Goal: Check status: Check status

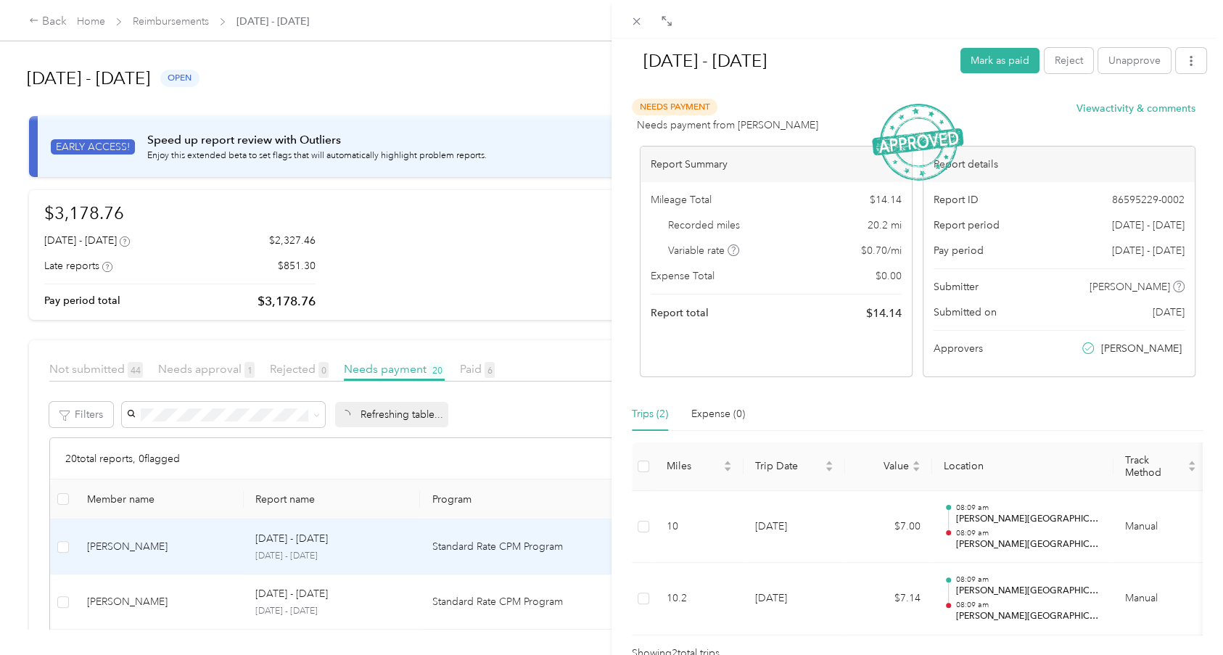
scroll to position [340, 0]
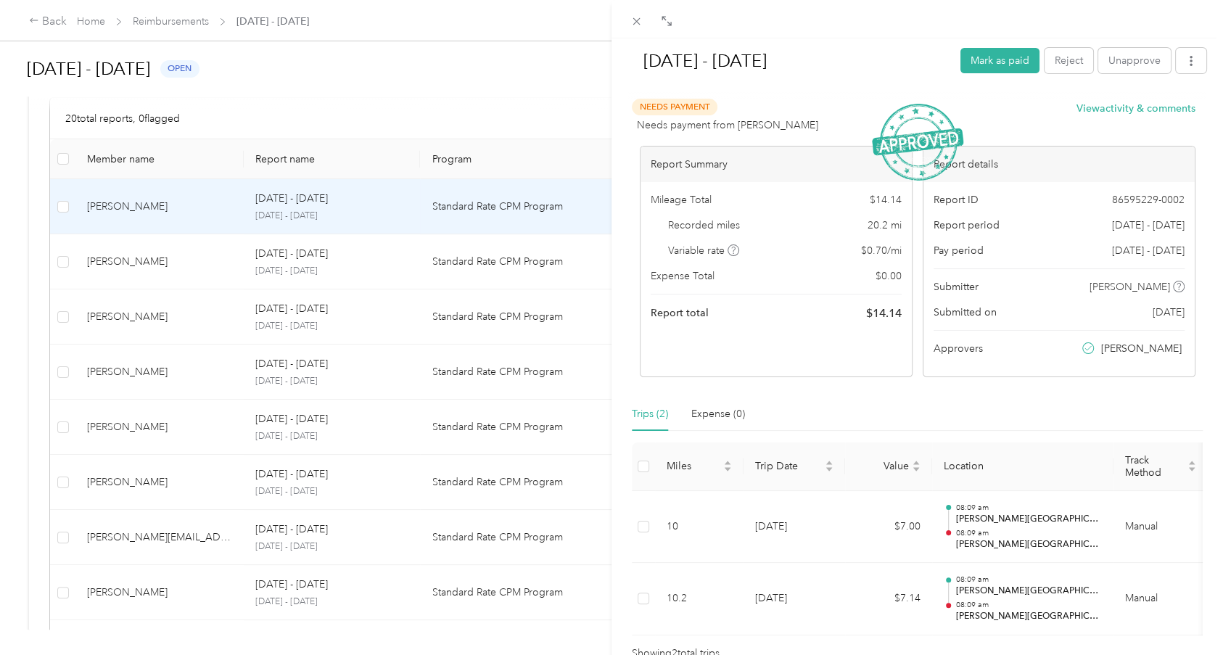
click at [44, 17] on div "[DATE] - [DATE] [PERSON_NAME] as paid Reject Unapprove Needs Payment Needs paym…" at bounding box center [611, 327] width 1223 height 655
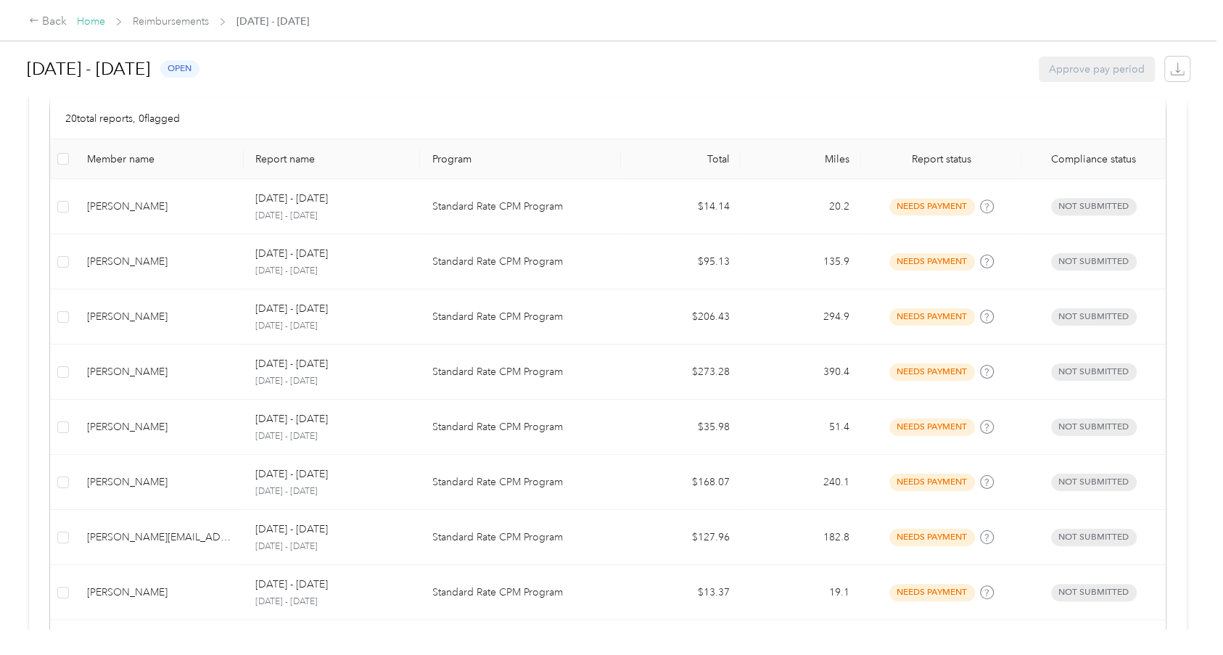
click at [89, 22] on link "Home" at bounding box center [91, 21] width 28 height 12
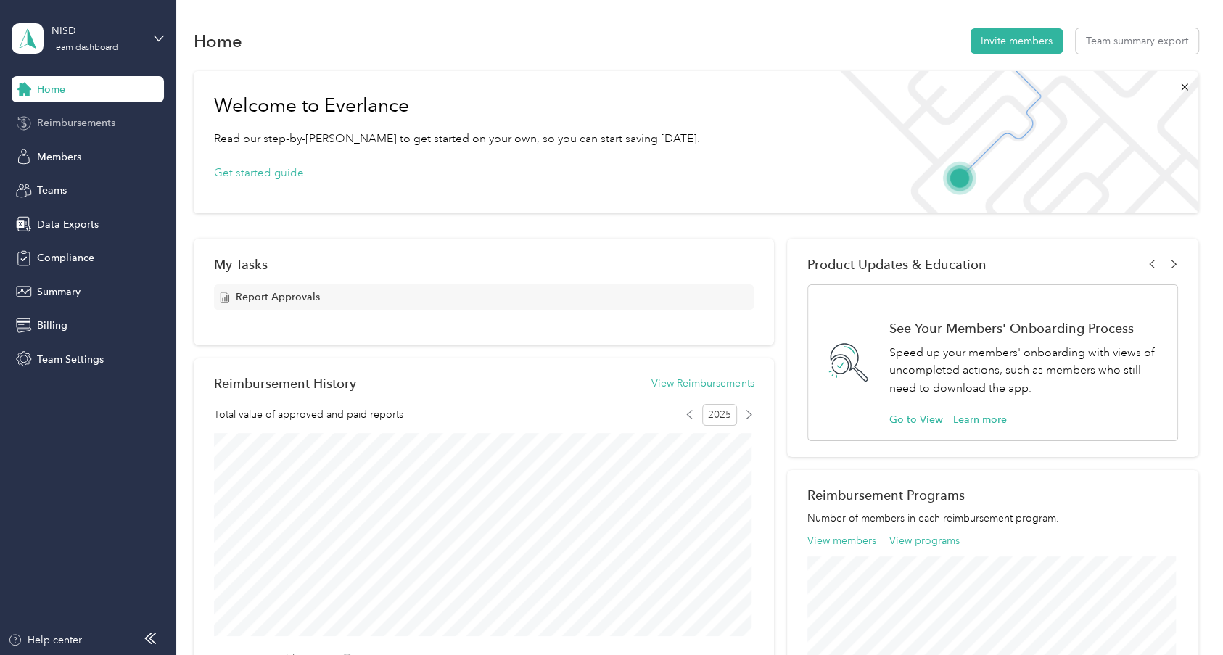
click at [83, 123] on span "Reimbursements" at bounding box center [76, 122] width 78 height 15
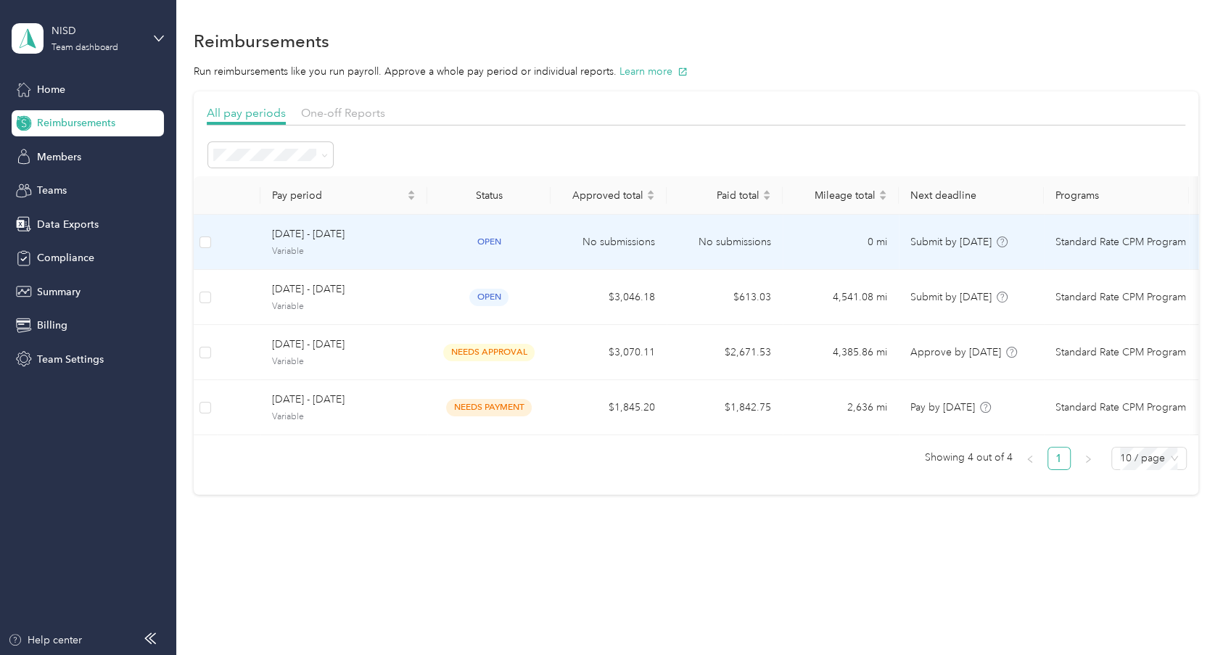
click at [327, 237] on span "[DATE] - [DATE]" at bounding box center [344, 234] width 144 height 16
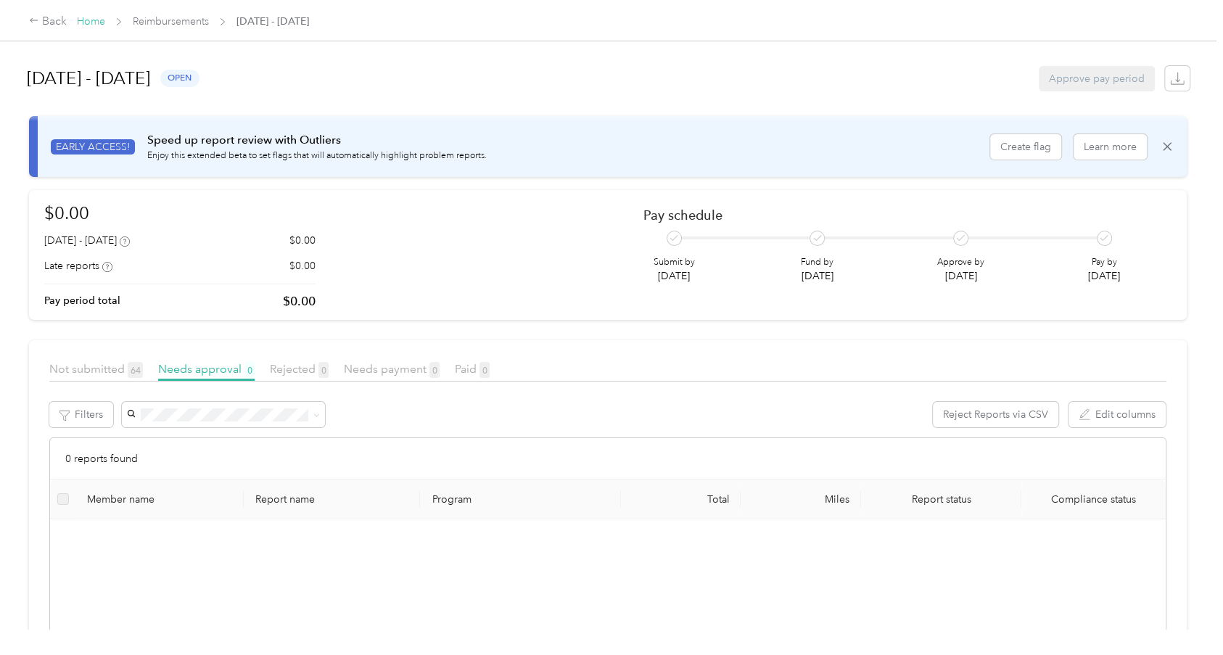
click at [91, 25] on link "Home" at bounding box center [91, 21] width 28 height 12
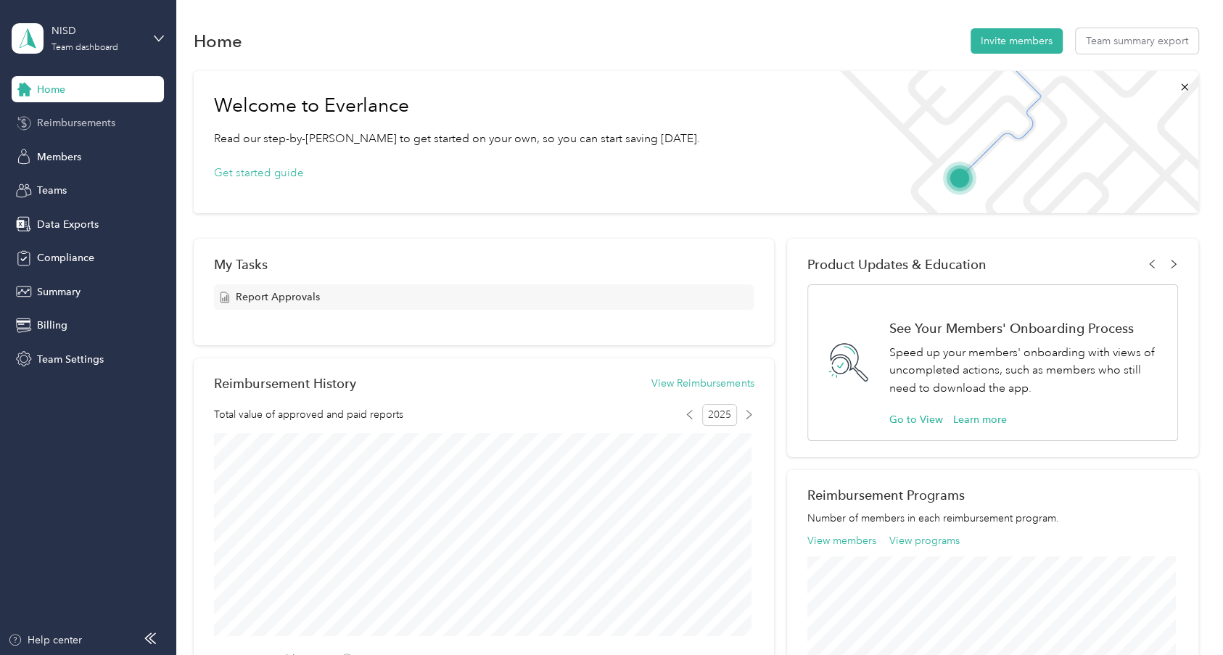
click at [89, 130] on span "Reimbursements" at bounding box center [76, 122] width 78 height 15
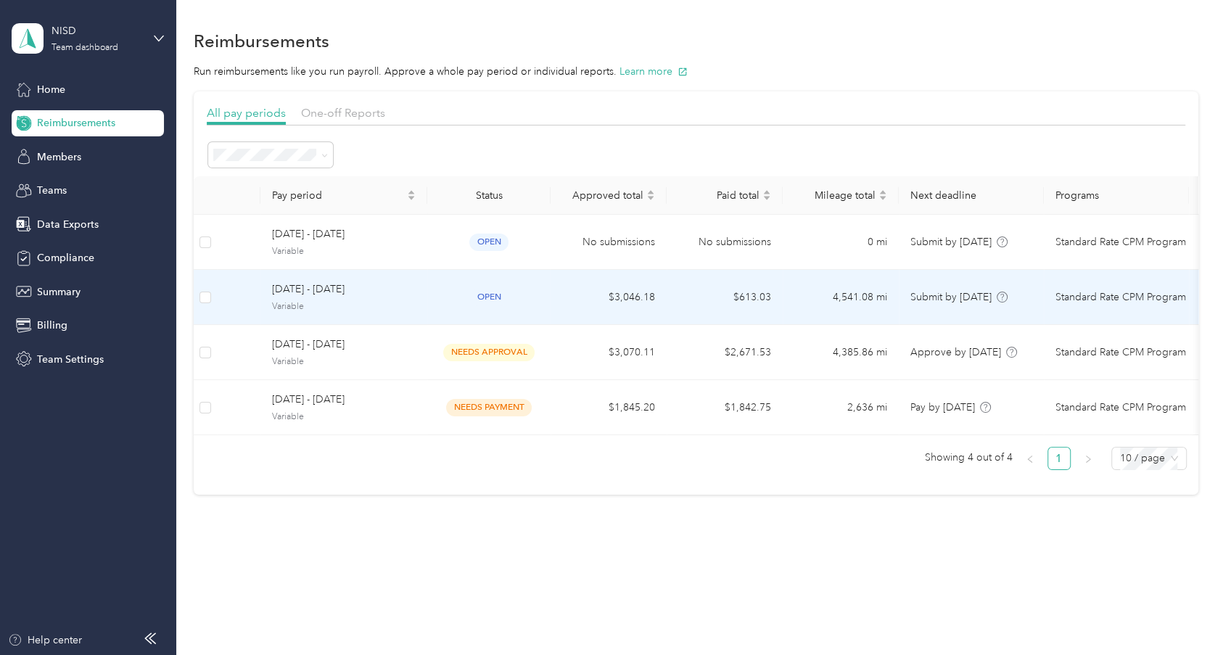
click at [406, 293] on span "[DATE] - [DATE]" at bounding box center [344, 290] width 144 height 16
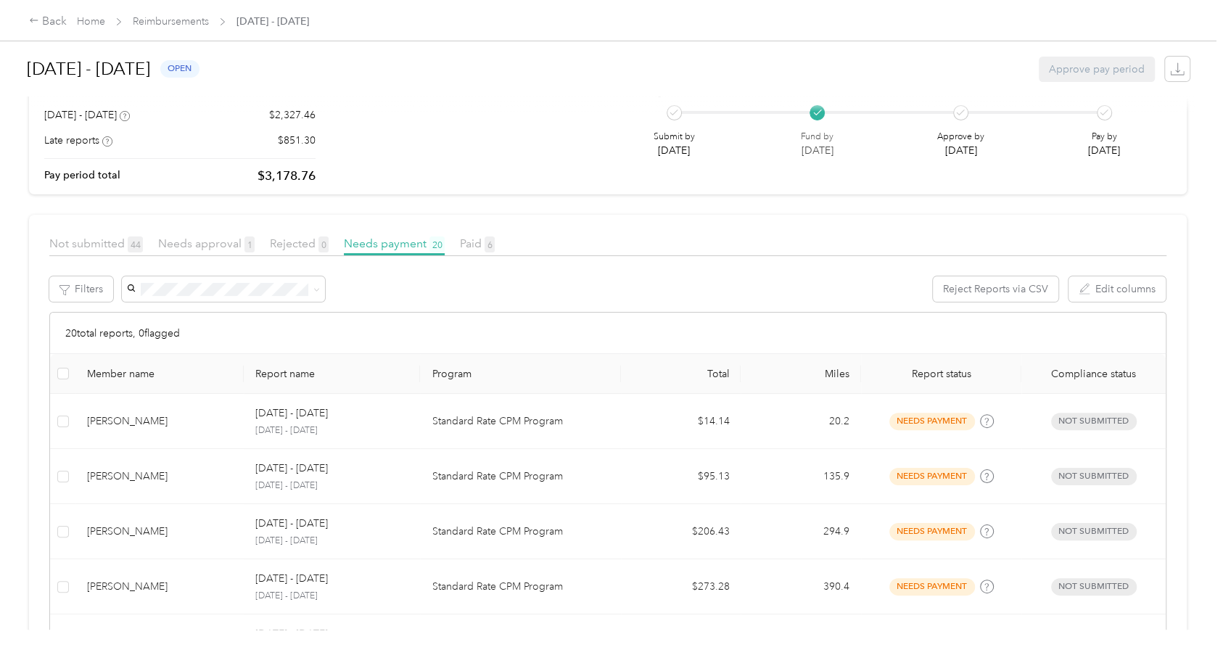
scroll to position [218, 0]
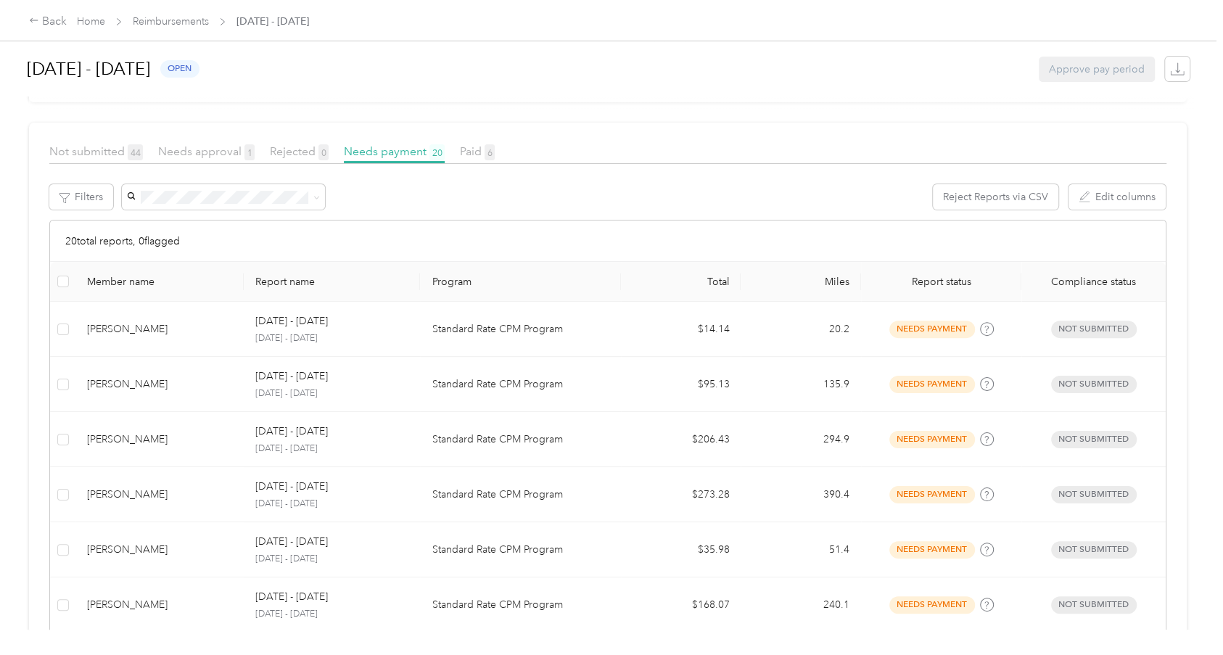
click at [716, 67] on div "[DATE] - [DATE] open Approve pay period" at bounding box center [608, 68] width 1163 height 55
